Goal: Obtain resource: Download file/media

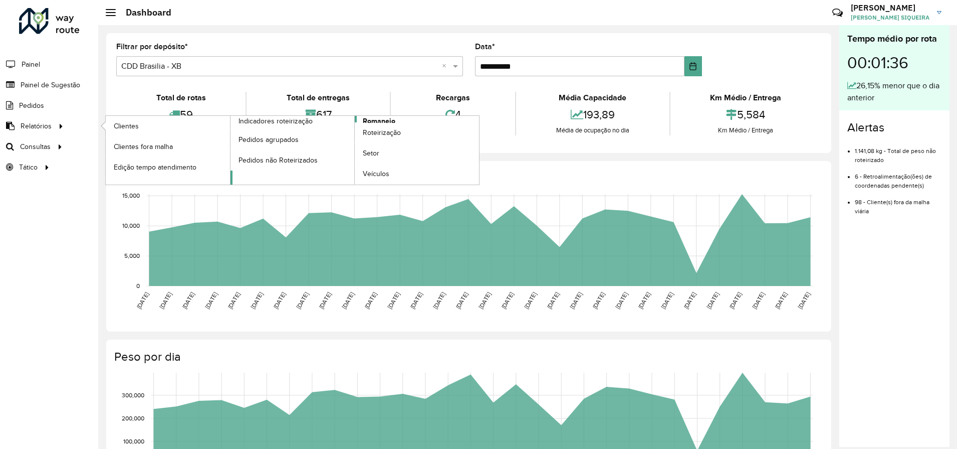
click at [391, 118] on span "Romaneio" at bounding box center [379, 121] width 33 height 11
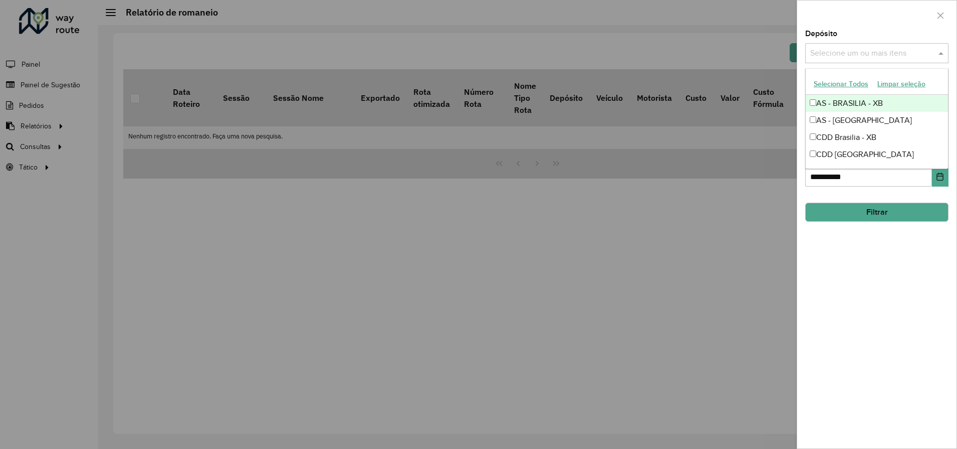
click at [839, 49] on input "text" at bounding box center [872, 54] width 128 height 12
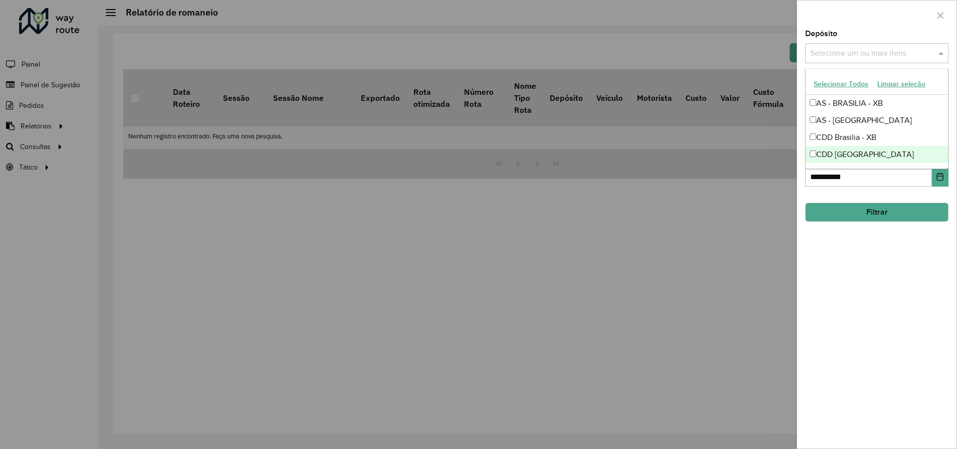
click at [835, 157] on div "CDD [GEOGRAPHIC_DATA]" at bounding box center [877, 154] width 142 height 17
click at [869, 259] on div "**********" at bounding box center [877, 239] width 159 height 418
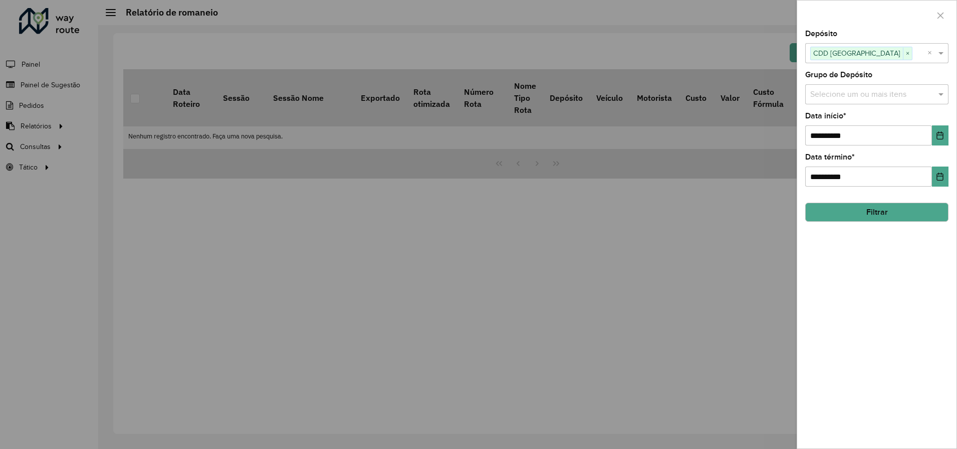
click at [878, 215] on button "Filtrar" at bounding box center [877, 212] width 143 height 19
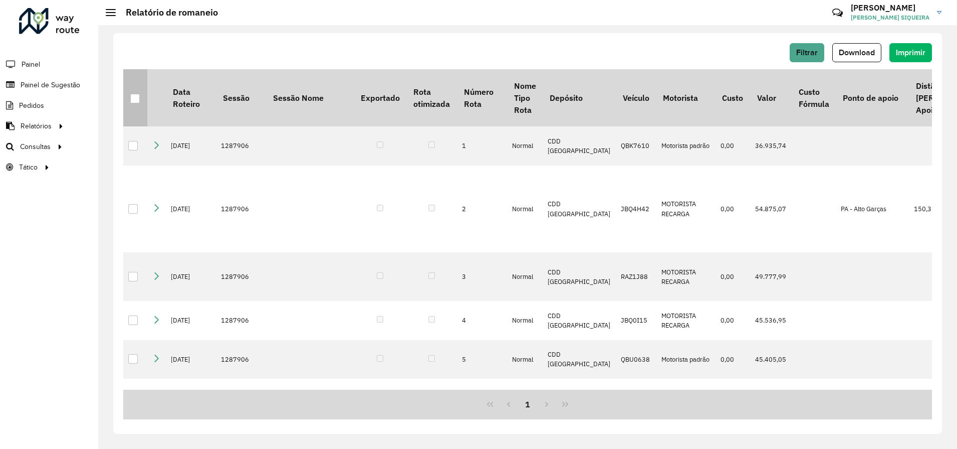
click at [132, 99] on div at bounding box center [135, 99] width 10 height 10
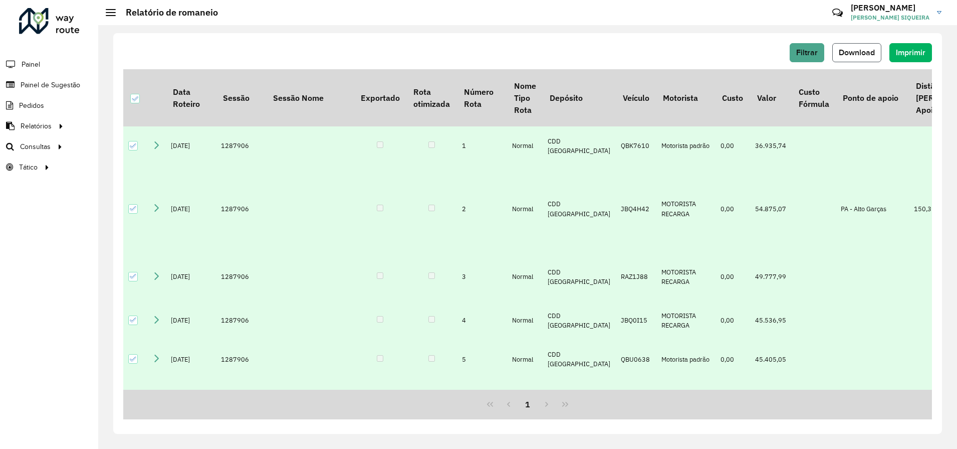
click at [867, 58] on button "Download" at bounding box center [857, 52] width 49 height 19
